Goal: Task Accomplishment & Management: Manage account settings

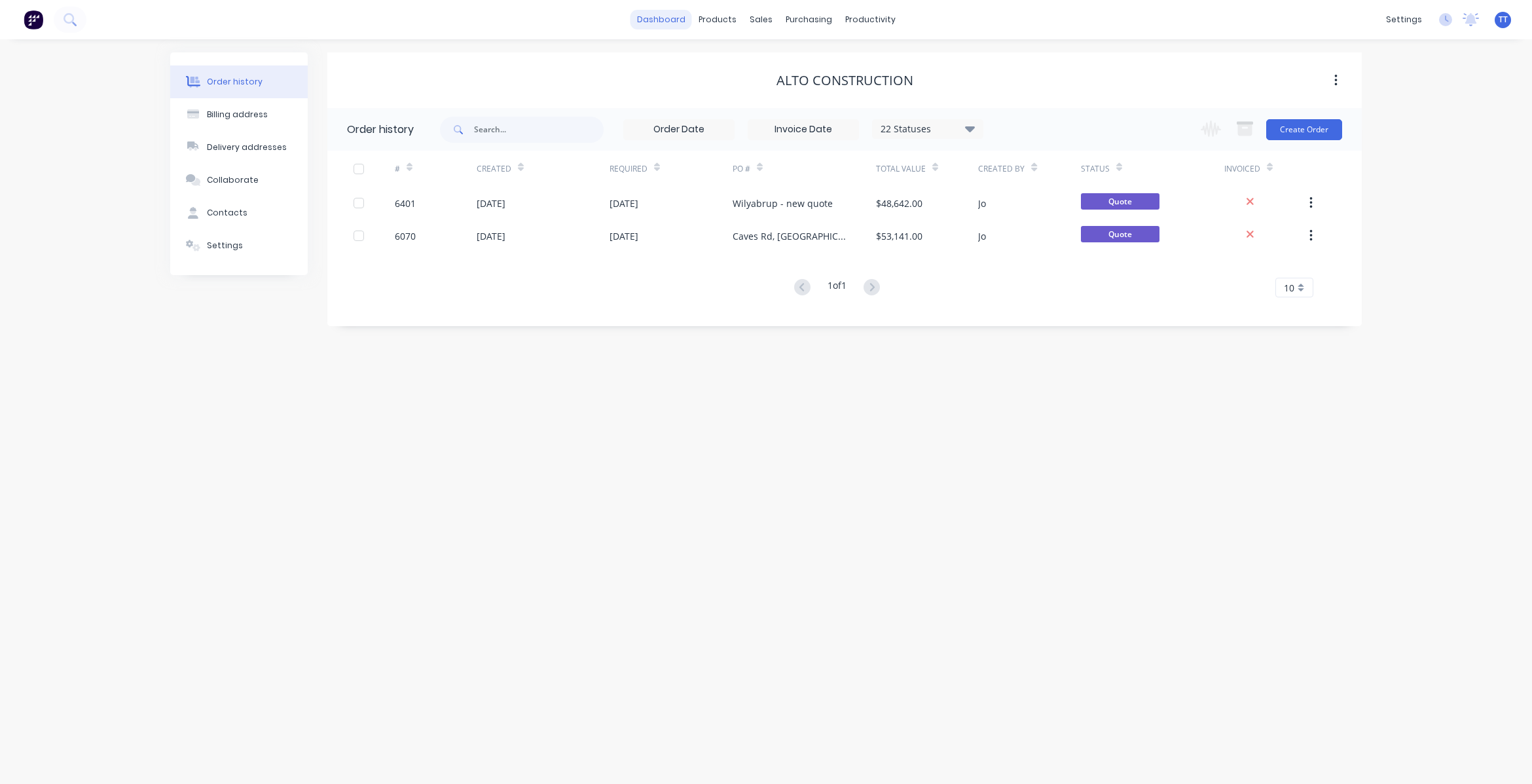
click at [662, 16] on link "dashboard" at bounding box center [661, 19] width 62 height 20
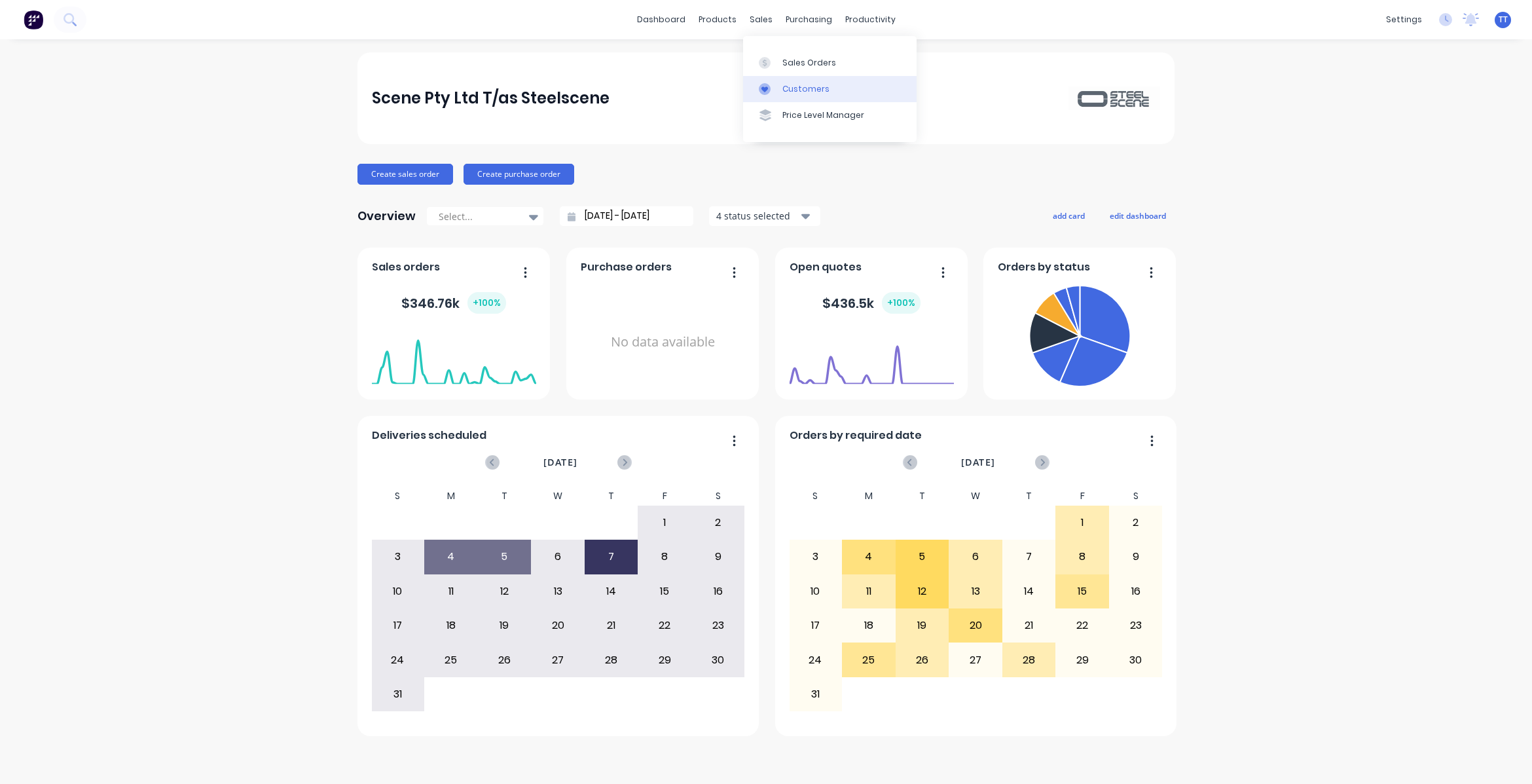
click at [804, 85] on div "Customers" at bounding box center [806, 89] width 47 height 11
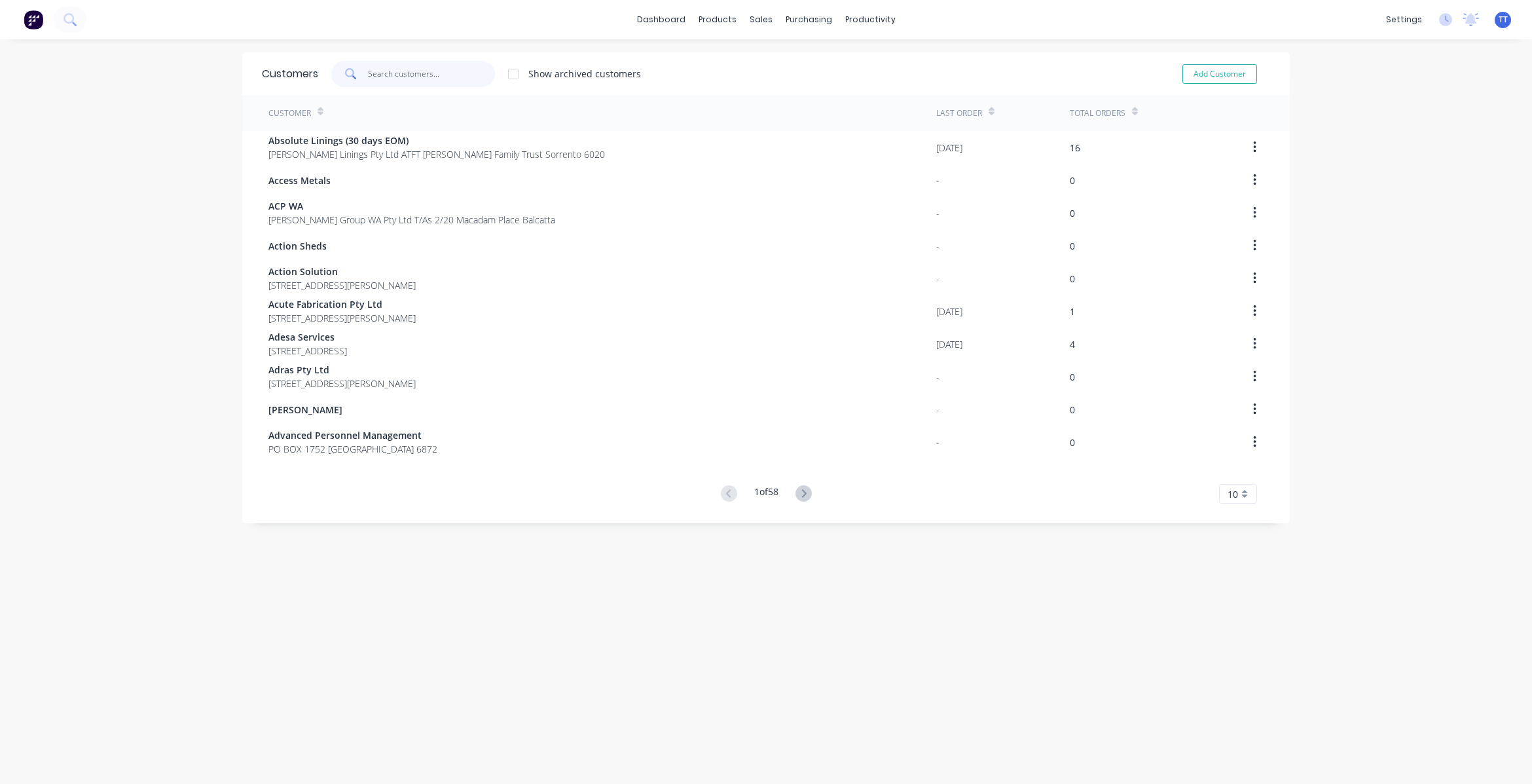
click at [414, 74] on input "text" at bounding box center [432, 74] width 128 height 27
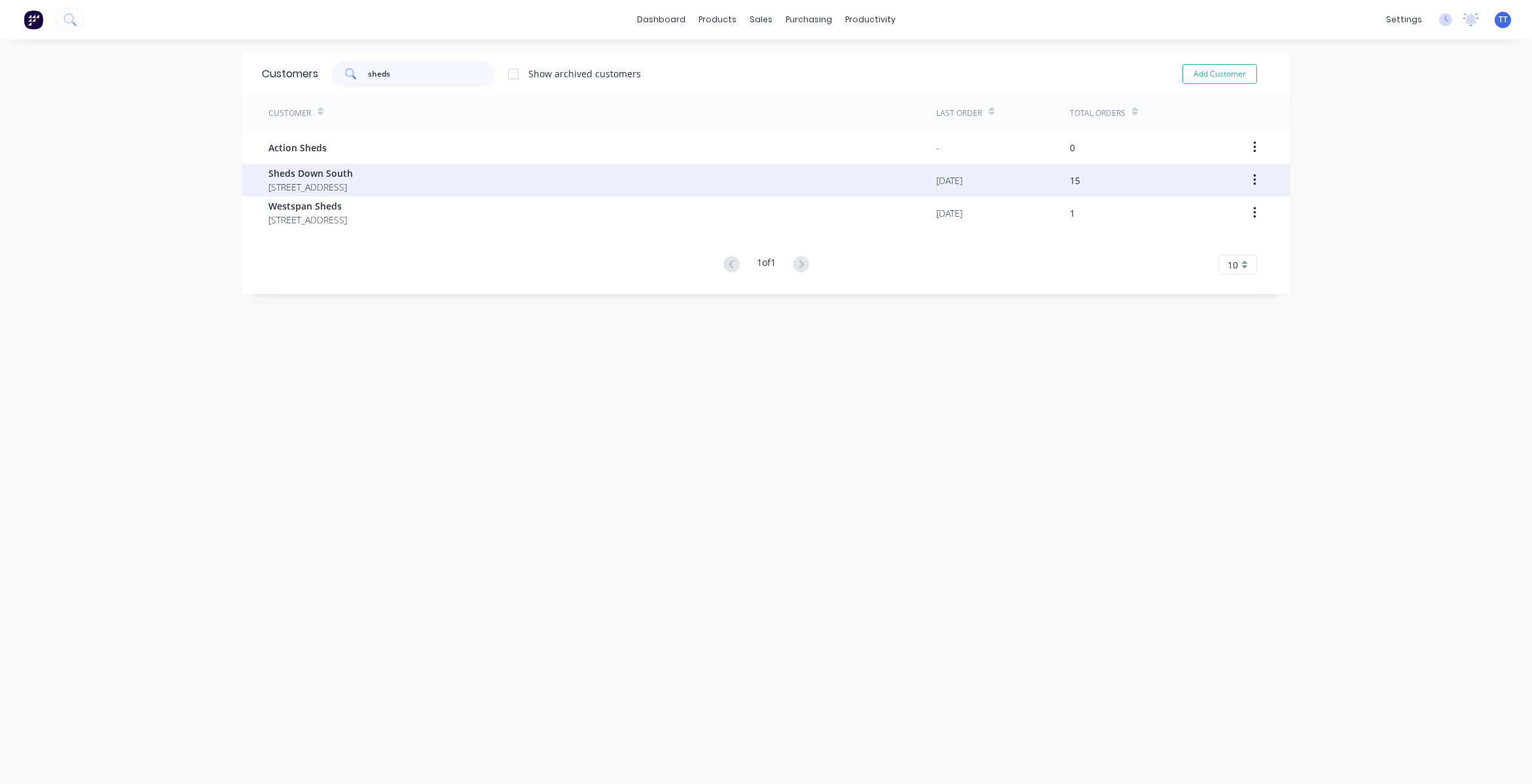
type input "sheds"
click at [319, 184] on span "[STREET_ADDRESS]" at bounding box center [311, 187] width 84 height 14
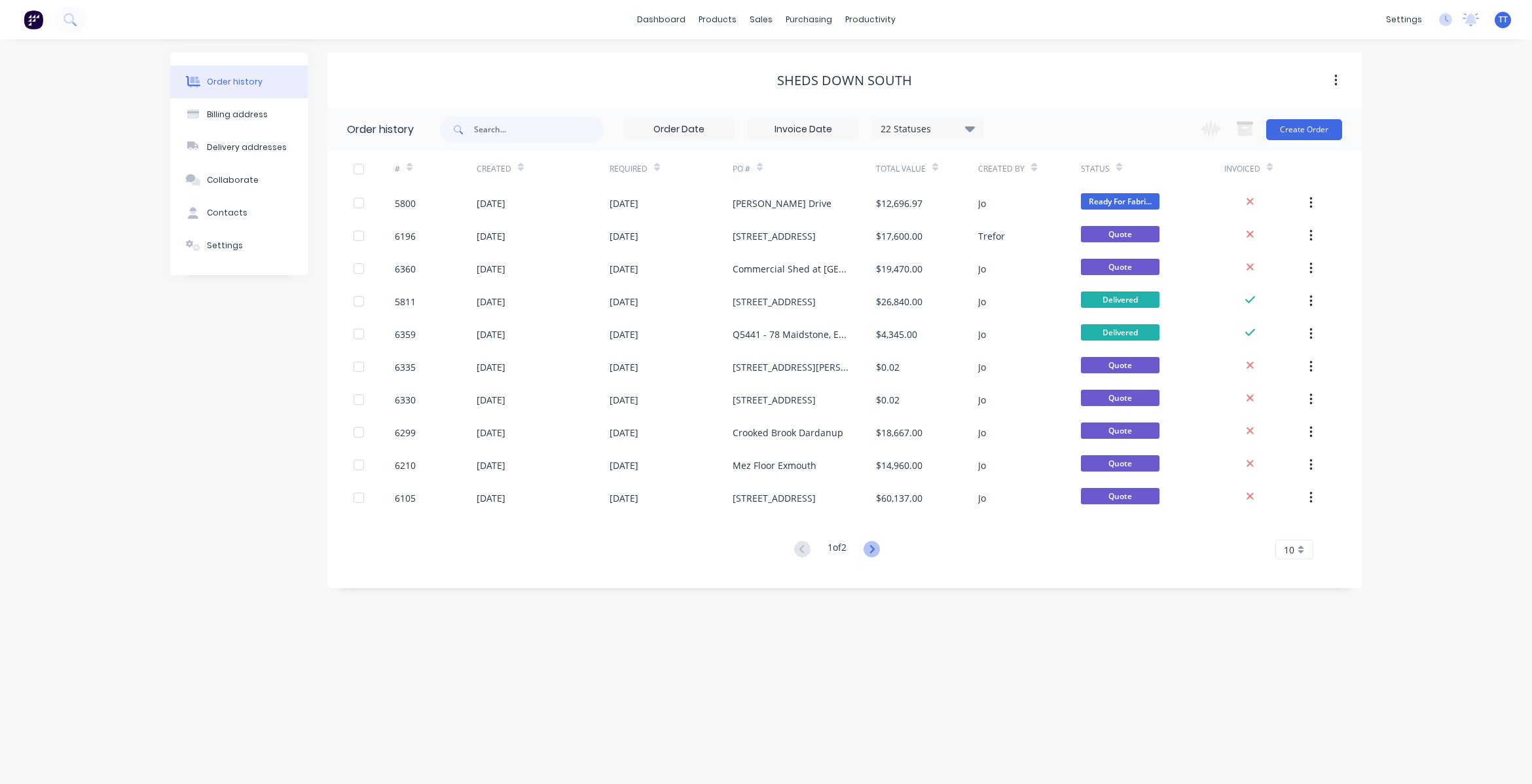
click at [878, 545] on icon at bounding box center [871, 548] width 16 height 16
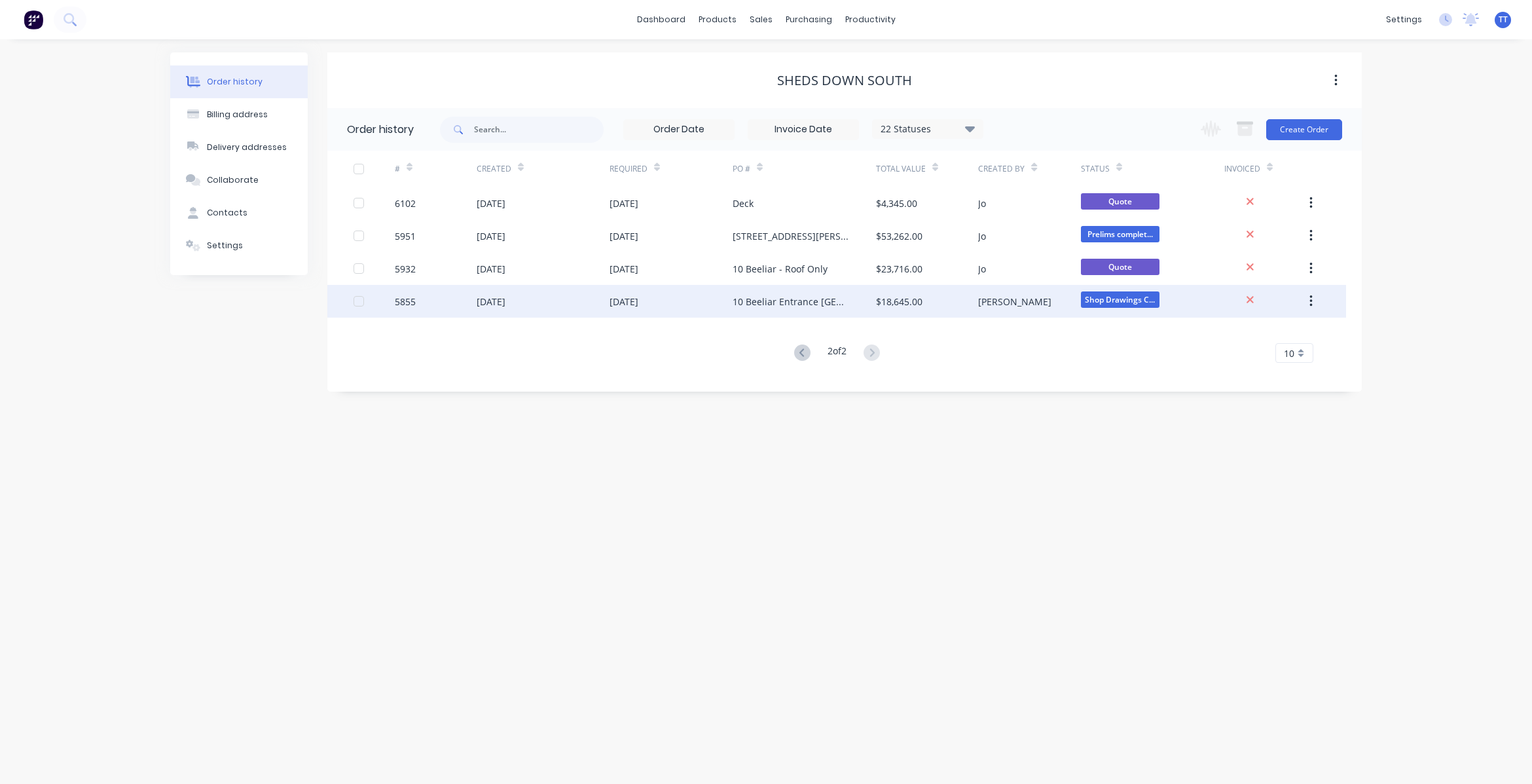
click at [1313, 298] on button "button" at bounding box center [1311, 301] width 31 height 24
click at [1222, 332] on div "Archive" at bounding box center [1264, 335] width 100 height 19
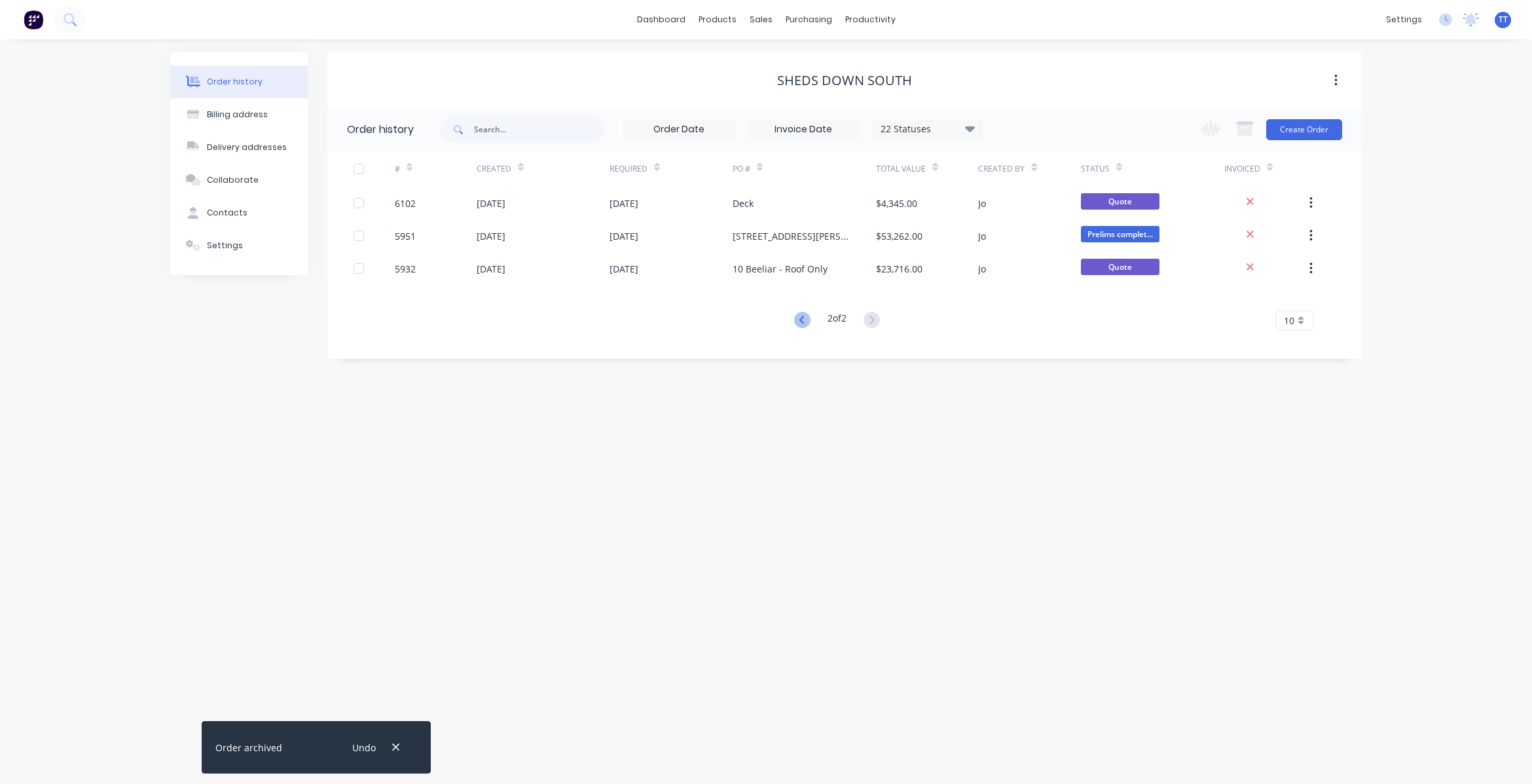
click at [799, 319] on icon at bounding box center [801, 319] width 5 height 8
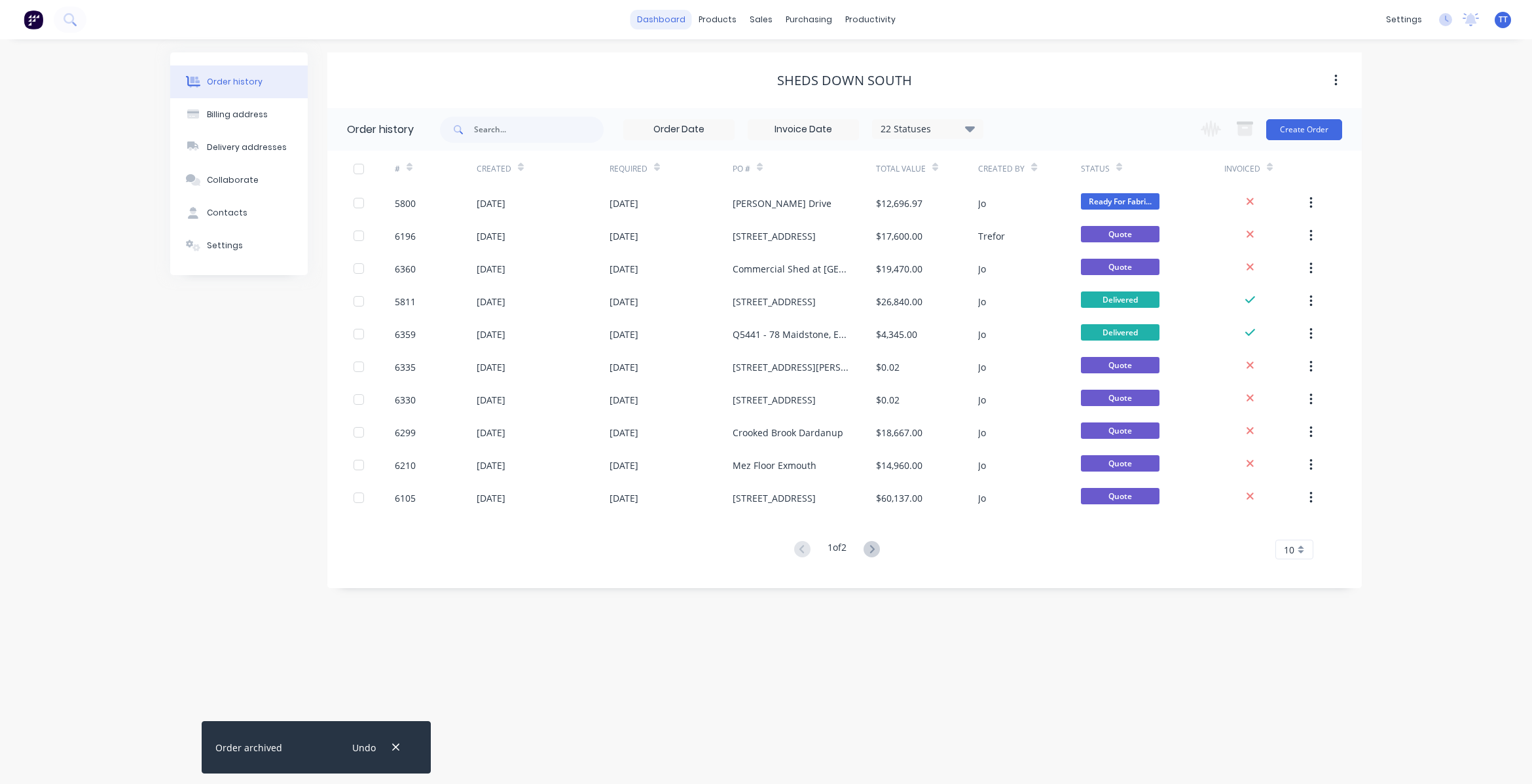
click at [671, 18] on link "dashboard" at bounding box center [661, 19] width 62 height 20
